Goal: Communication & Community: Answer question/provide support

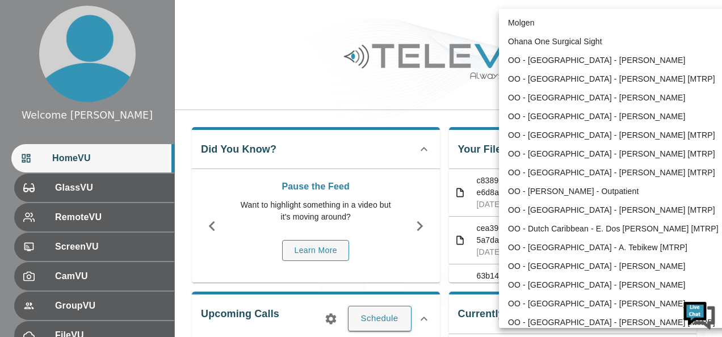
scroll to position [491, 0]
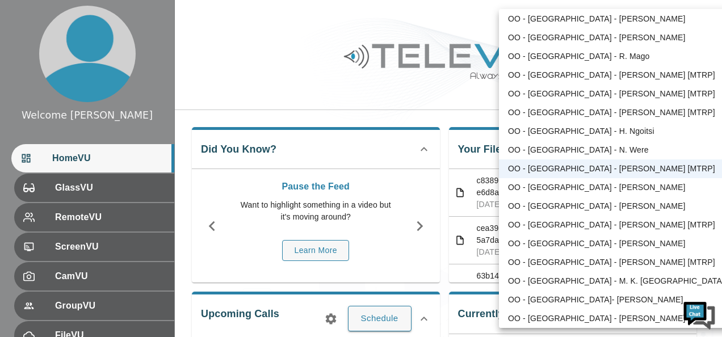
scroll to position [0, 0]
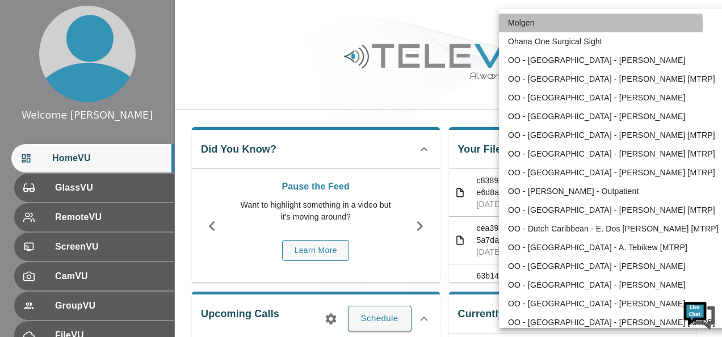
click at [553, 24] on li "Molgen" at bounding box center [617, 23] width 236 height 19
type input "102"
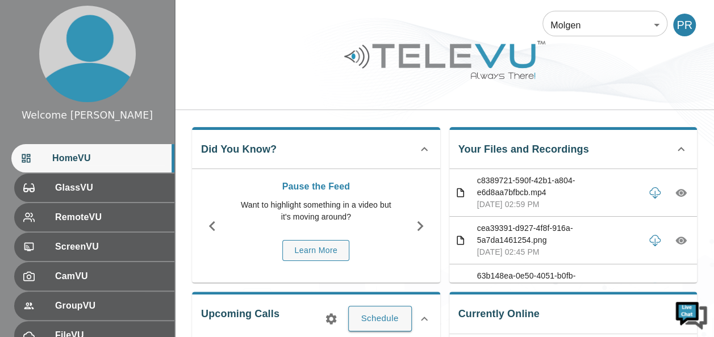
click at [553, 26] on li "Molgen" at bounding box center [614, 31] width 177 height 11
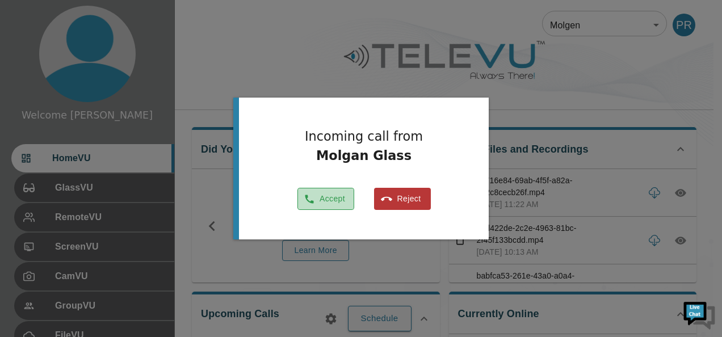
click at [328, 198] on button "Accept" at bounding box center [326, 199] width 57 height 22
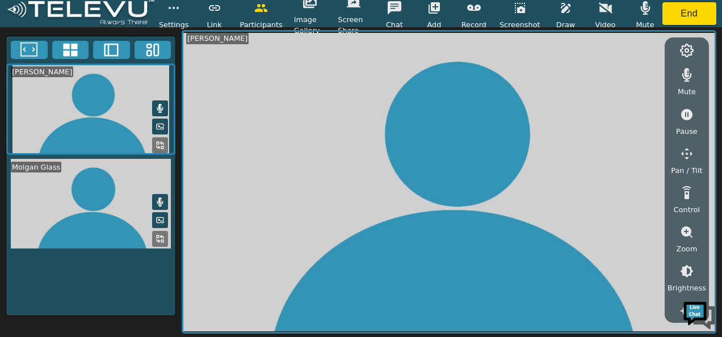
click at [159, 236] on rect at bounding box center [158, 237] width 2 height 2
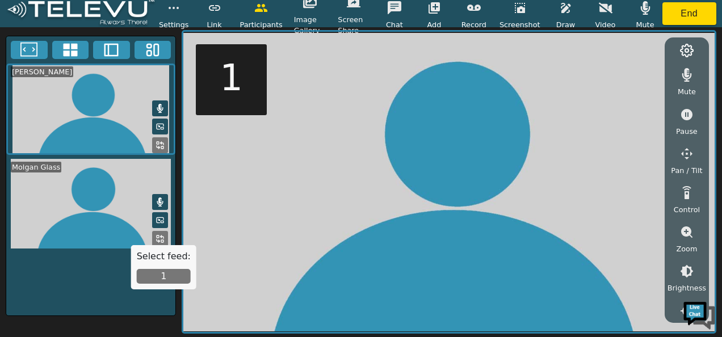
click at [166, 276] on button "1" at bounding box center [164, 276] width 54 height 15
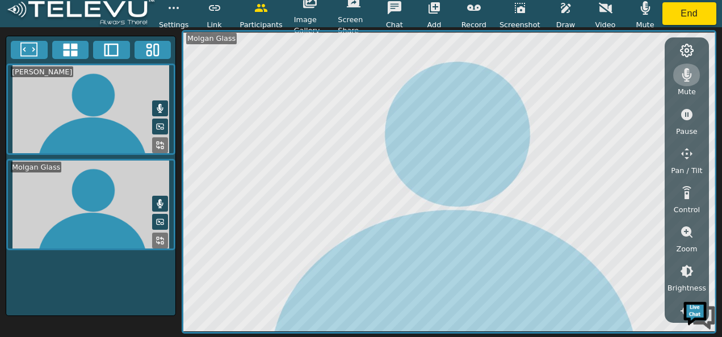
click at [684, 71] on icon "button" at bounding box center [687, 75] width 14 height 14
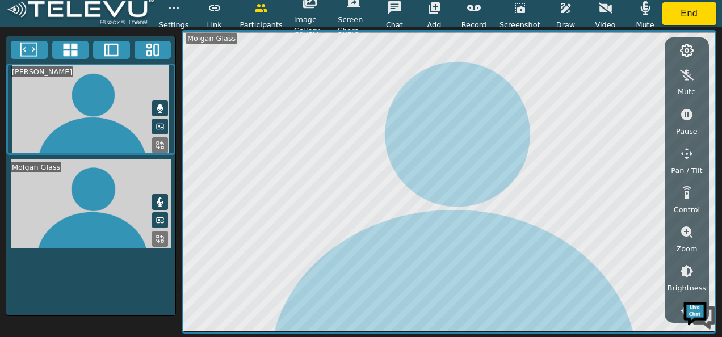
click at [161, 194] on button at bounding box center [160, 202] width 16 height 16
click at [647, 6] on icon "button" at bounding box center [646, 8] width 14 height 14
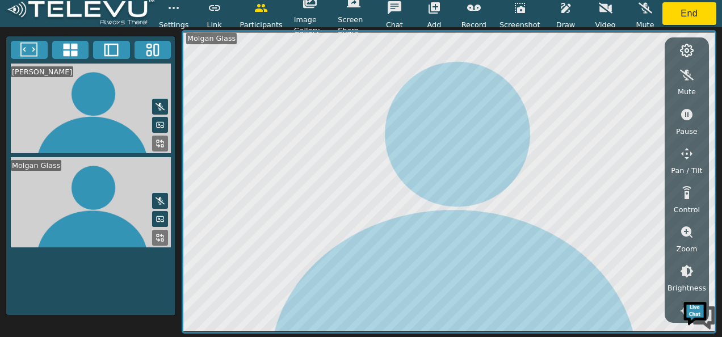
click at [481, 9] on icon "button" at bounding box center [474, 8] width 14 height 6
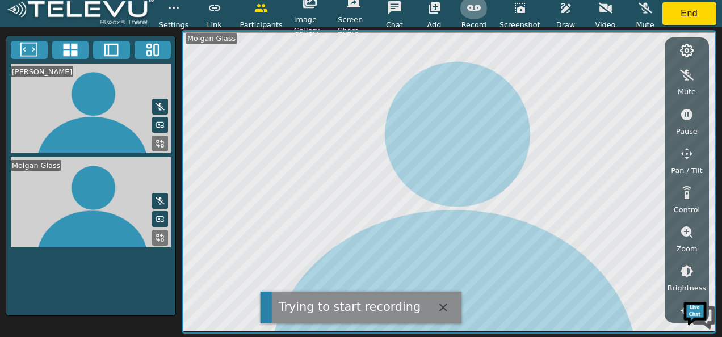
click at [478, 8] on icon "button" at bounding box center [474, 8] width 14 height 14
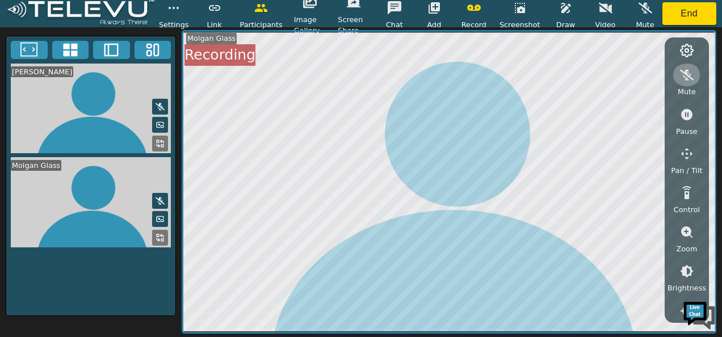
click at [691, 75] on icon "button" at bounding box center [687, 75] width 14 height 14
click at [691, 75] on icon "button" at bounding box center [688, 75] width 10 height 14
click at [691, 75] on icon "button" at bounding box center [687, 75] width 14 height 14
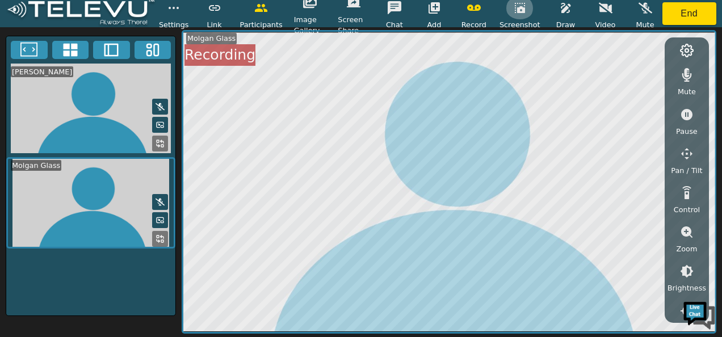
click at [518, 12] on icon "button" at bounding box center [520, 8] width 10 height 10
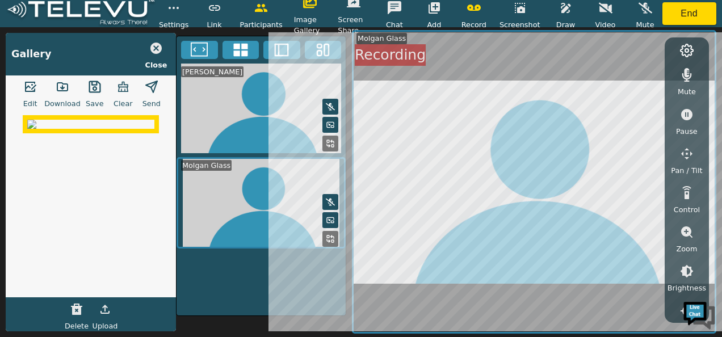
click at [97, 98] on span "Save" at bounding box center [95, 103] width 18 height 11
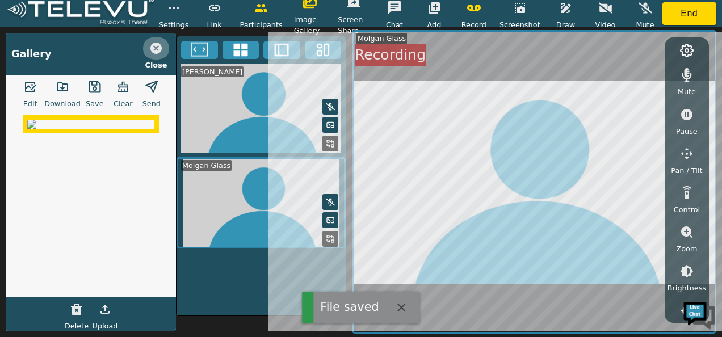
click at [156, 50] on icon "button" at bounding box center [155, 48] width 11 height 11
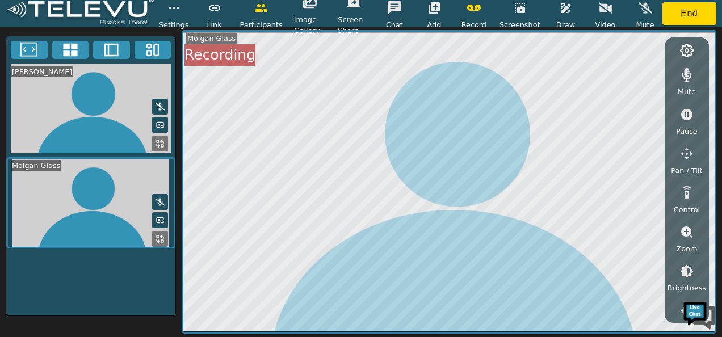
scroll to position [212, 0]
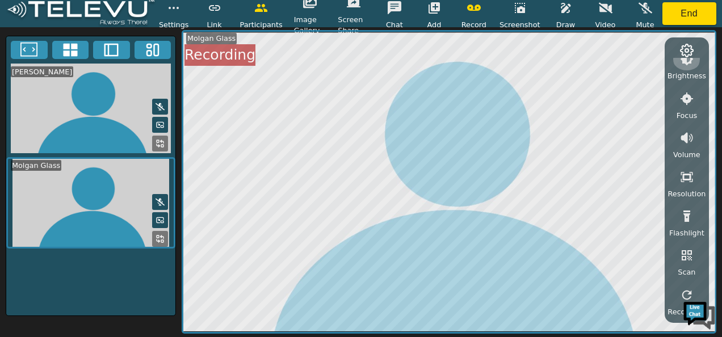
click at [694, 64] on button "button" at bounding box center [687, 59] width 28 height 23
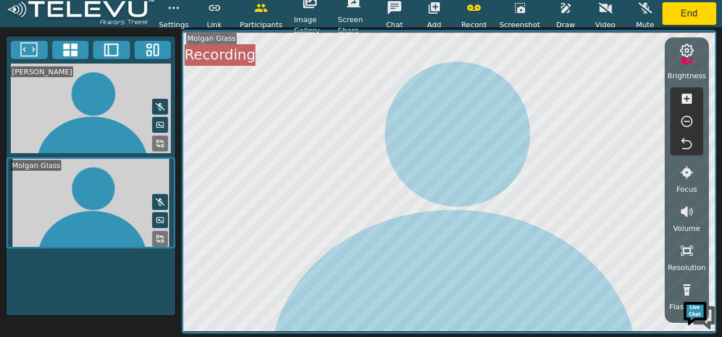
click at [687, 118] on icon "button" at bounding box center [687, 122] width 14 height 14
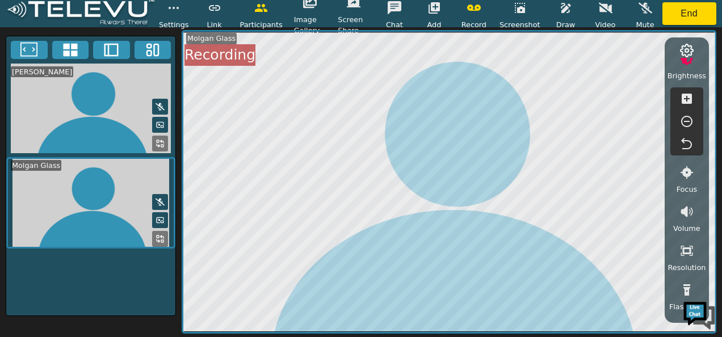
click at [687, 118] on icon "button" at bounding box center [687, 122] width 14 height 14
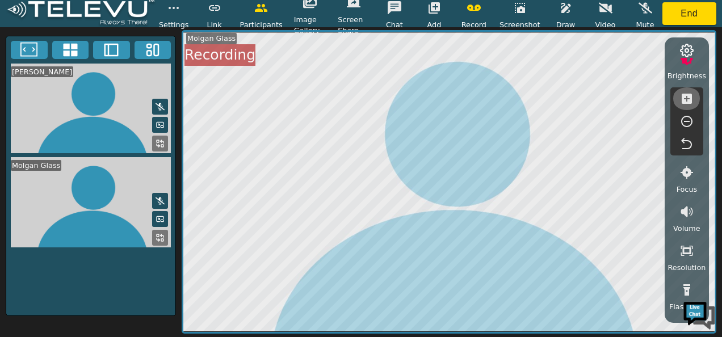
click at [684, 99] on icon "button" at bounding box center [687, 99] width 14 height 14
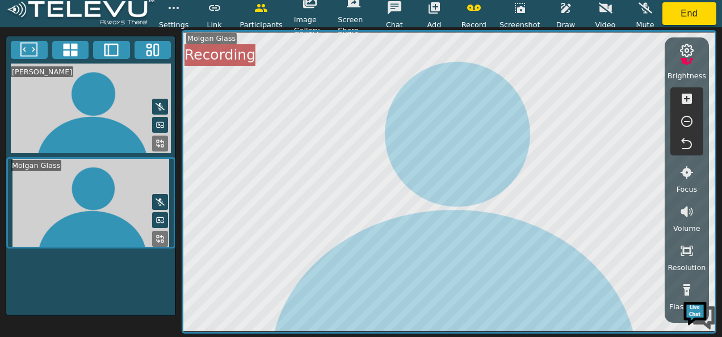
scroll to position [0, 0]
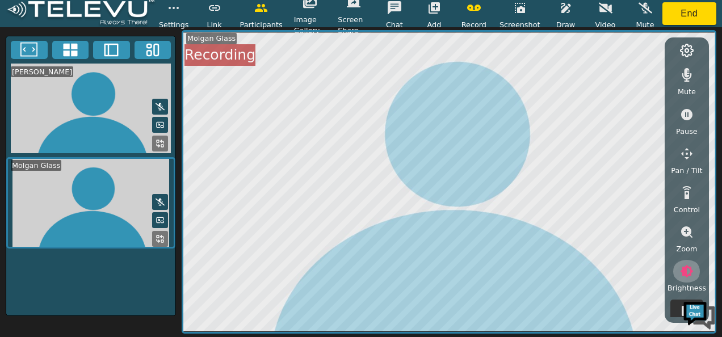
click at [688, 266] on icon "button" at bounding box center [687, 272] width 14 height 14
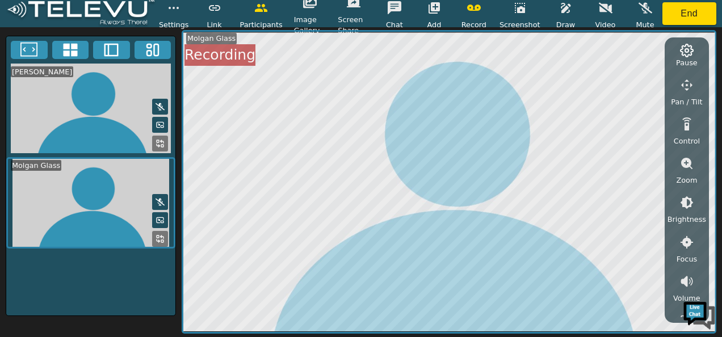
scroll to position [71, 0]
click at [685, 201] on icon "button" at bounding box center [687, 200] width 13 height 13
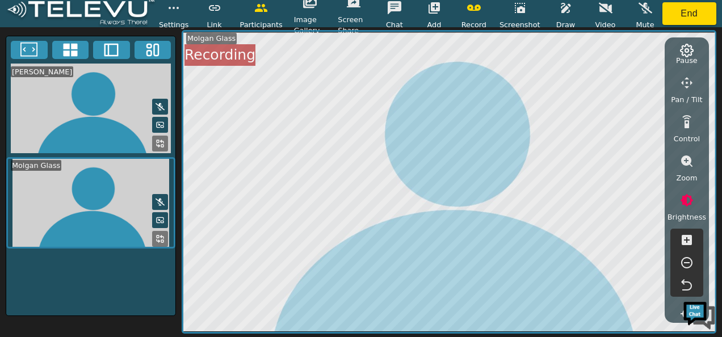
click at [689, 258] on icon "button" at bounding box center [686, 262] width 11 height 11
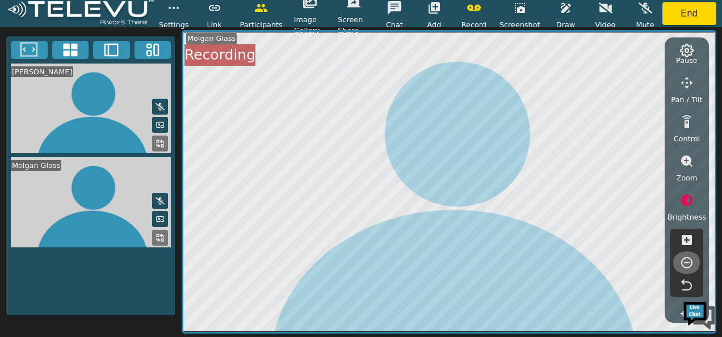
click at [689, 258] on icon "button" at bounding box center [686, 262] width 11 height 11
